Goal: Information Seeking & Learning: Learn about a topic

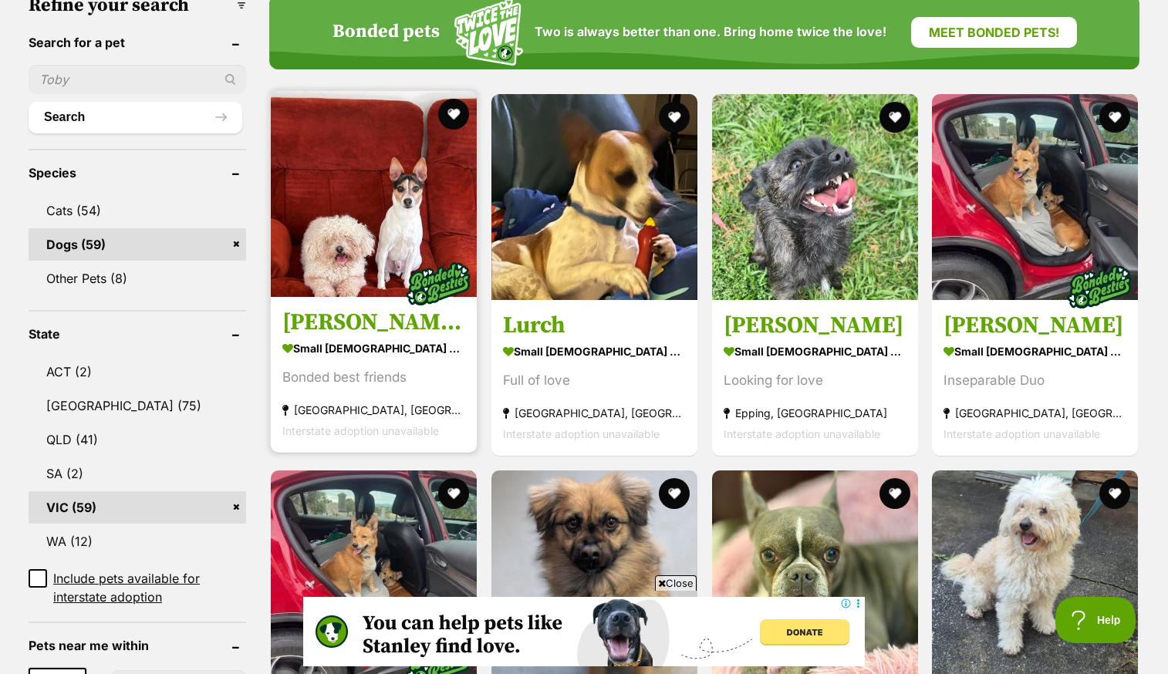
scroll to position [498, 0]
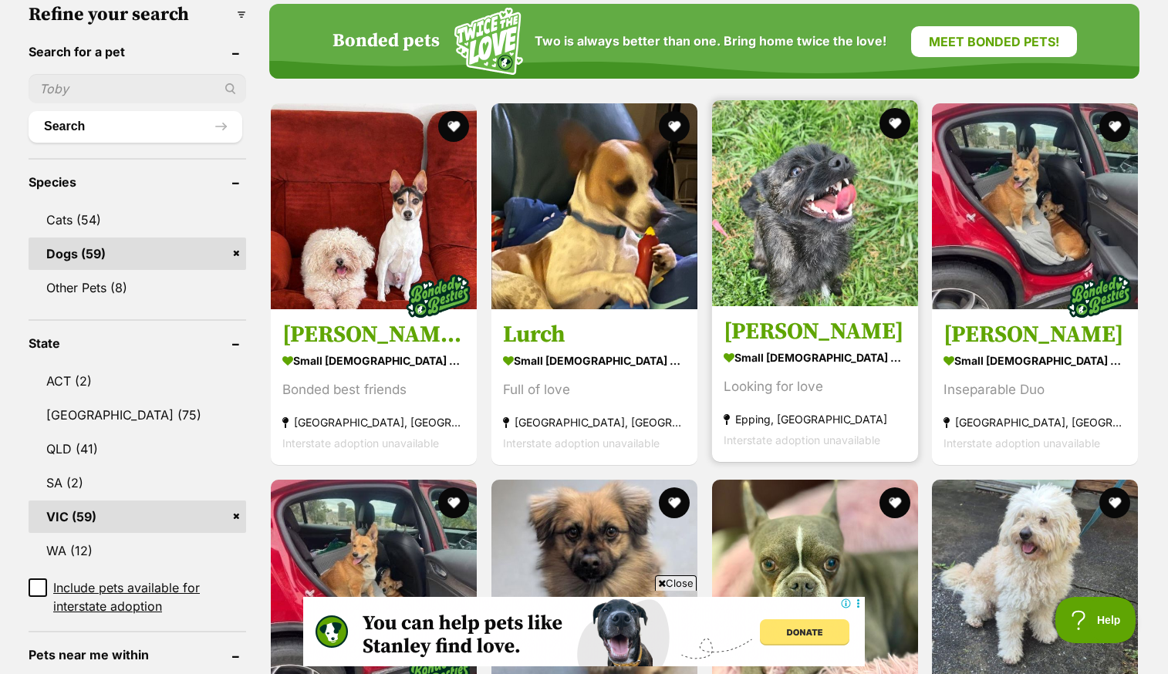
click at [820, 228] on img at bounding box center [815, 203] width 206 height 206
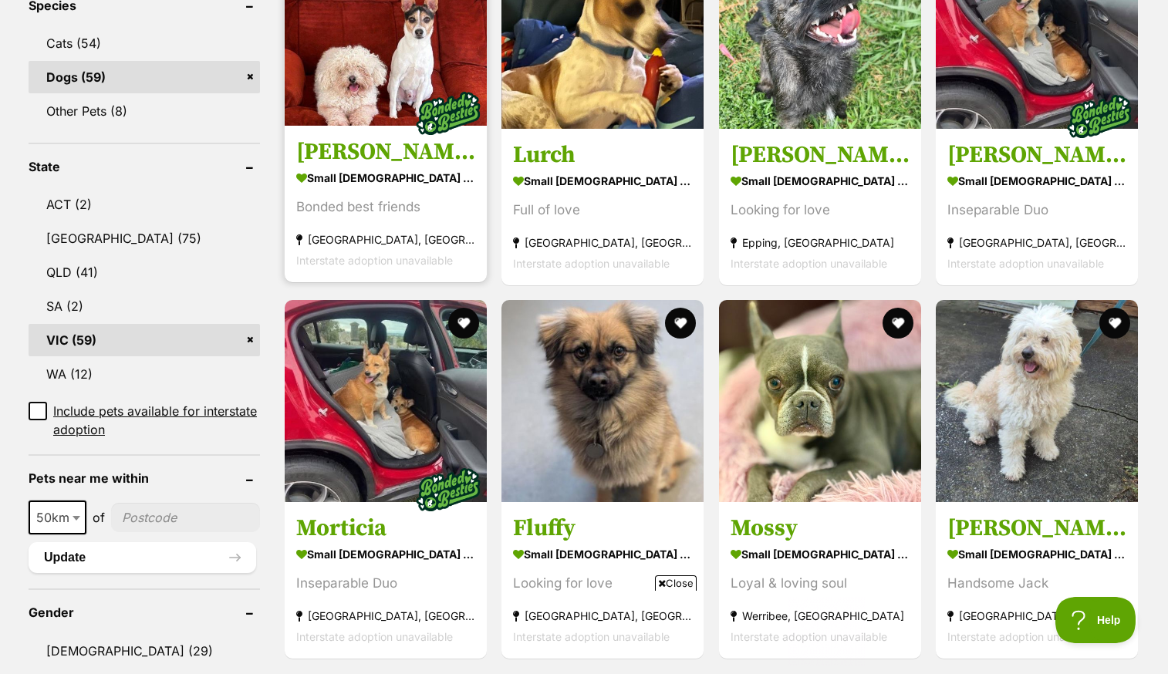
scroll to position [0, 0]
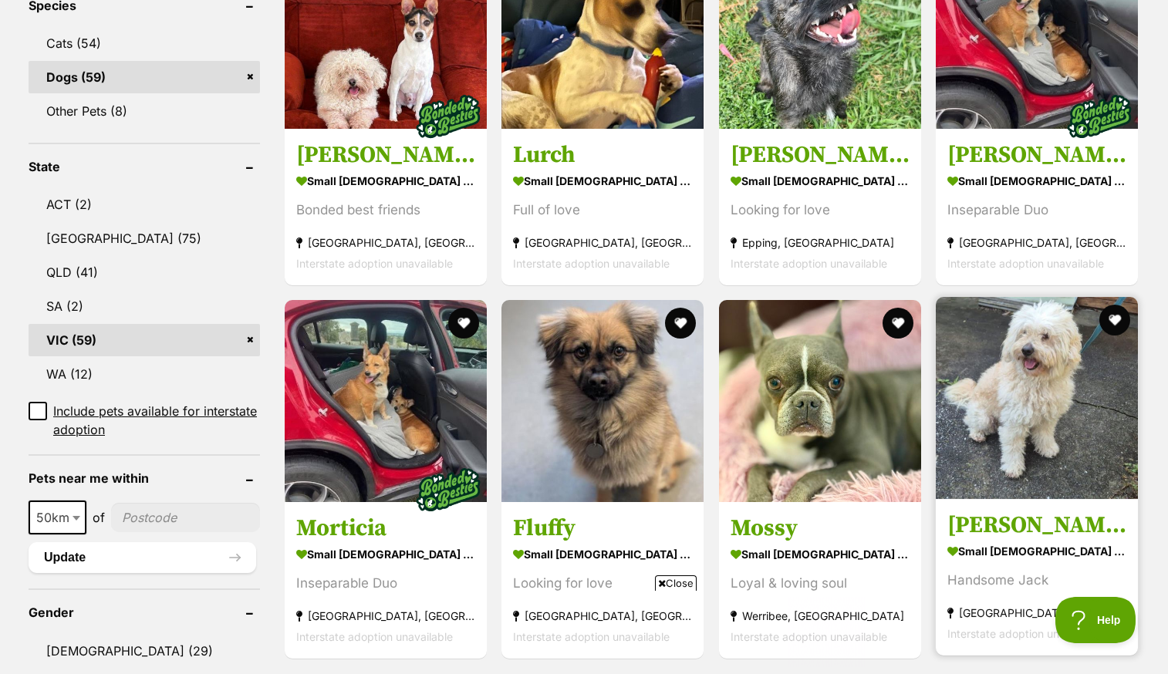
click at [1059, 297] on img at bounding box center [1037, 398] width 202 height 202
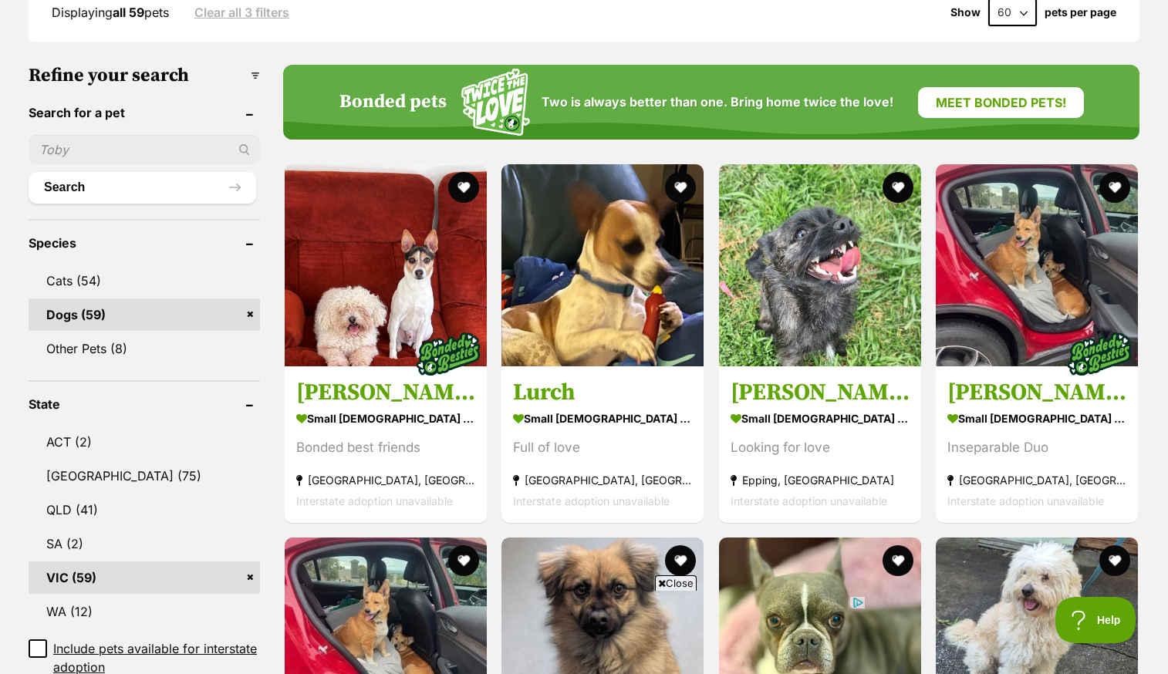
scroll to position [514, 0]
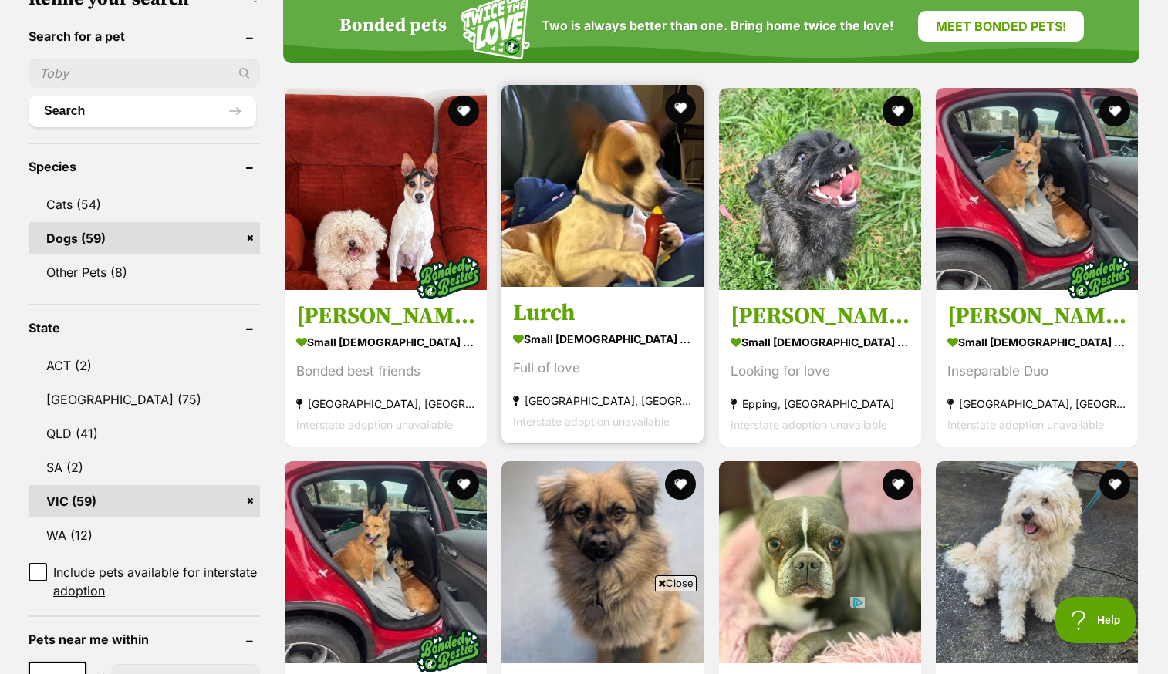
click at [627, 221] on img at bounding box center [603, 186] width 202 height 202
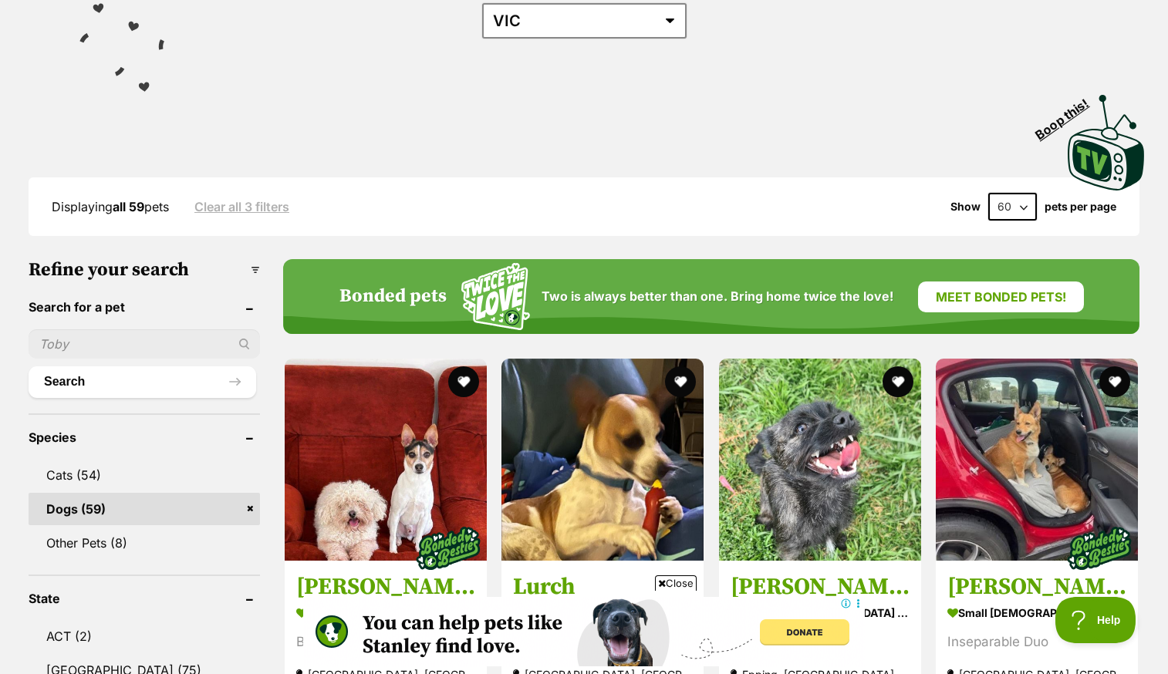
scroll to position [272, 0]
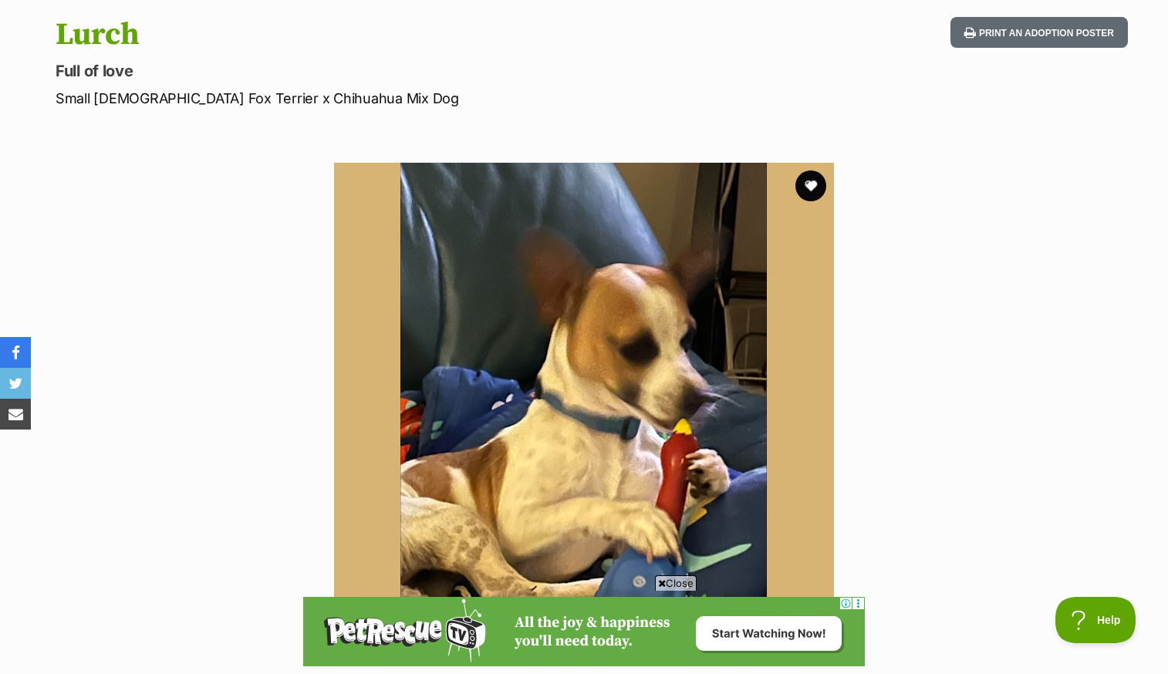
scroll to position [54, 0]
